Goal: Navigation & Orientation: Find specific page/section

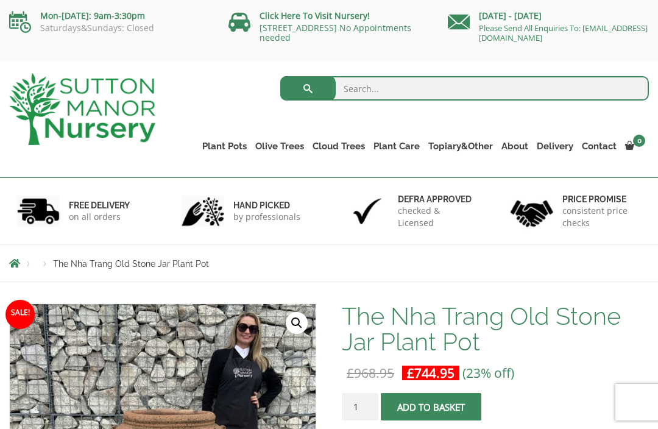
click at [0, 0] on link "Jars And Urns" at bounding box center [0, 0] width 0 height 0
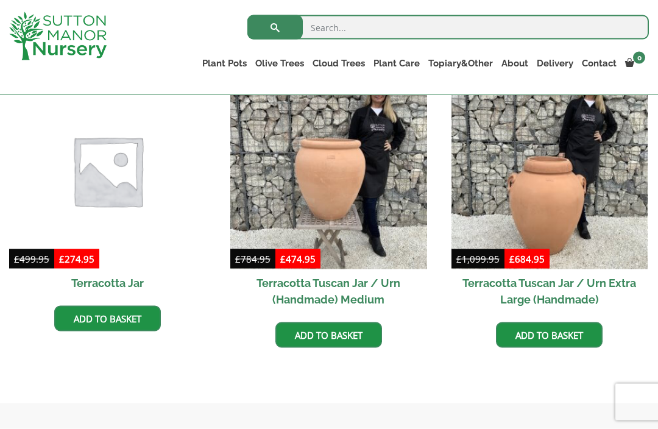
scroll to position [574, 0]
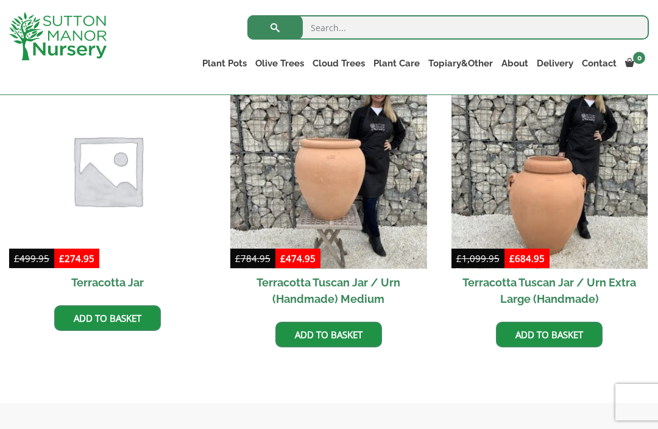
click at [0, 0] on link "Vietnamese Terracotta" at bounding box center [0, 0] width 0 height 0
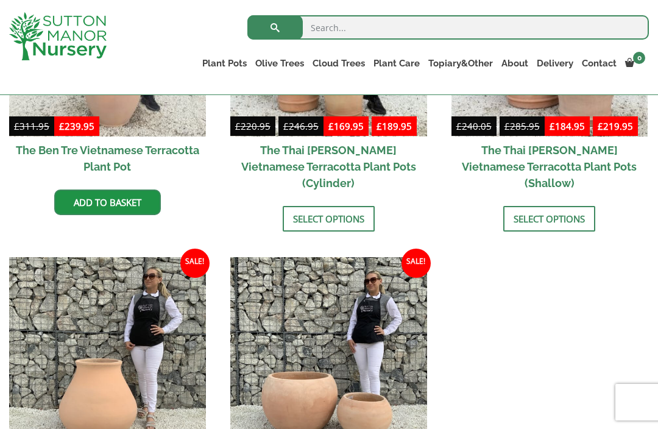
scroll to position [407, 0]
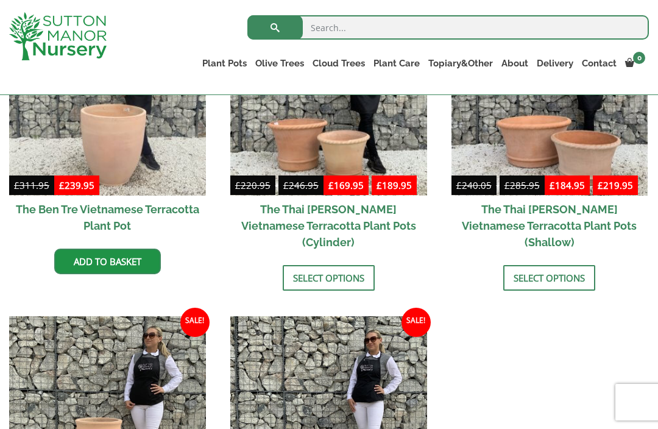
click at [0, 0] on link "Wabi-Sabi" at bounding box center [0, 0] width 0 height 0
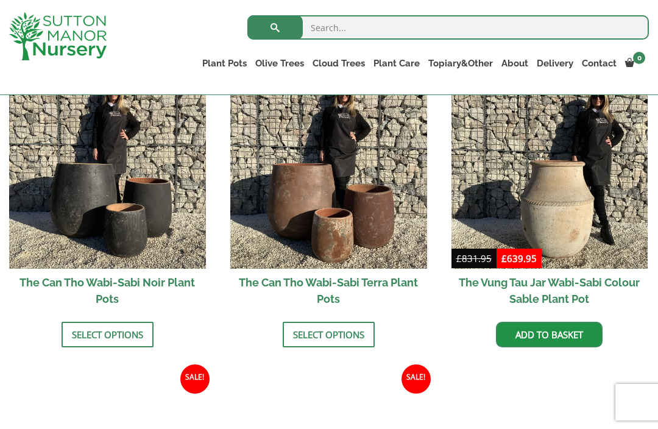
scroll to position [1318, 0]
